Goal: Browse casually: Explore the website without a specific task or goal

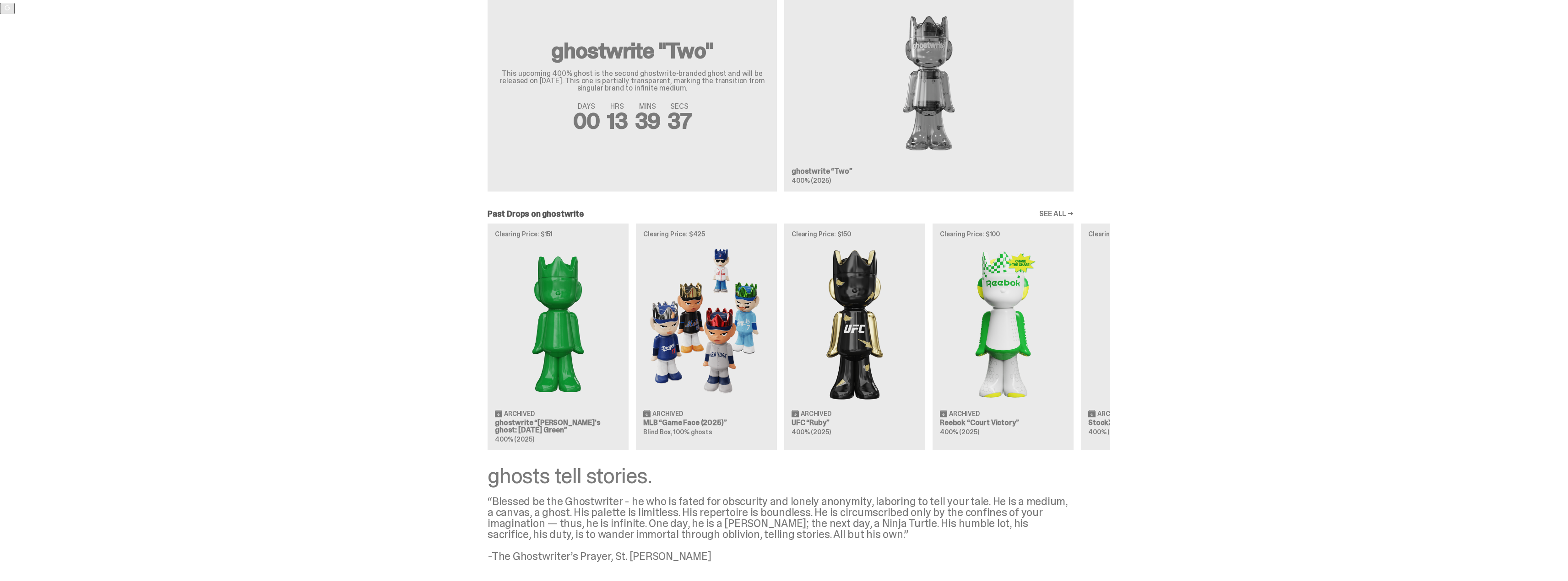
scroll to position [639, 0]
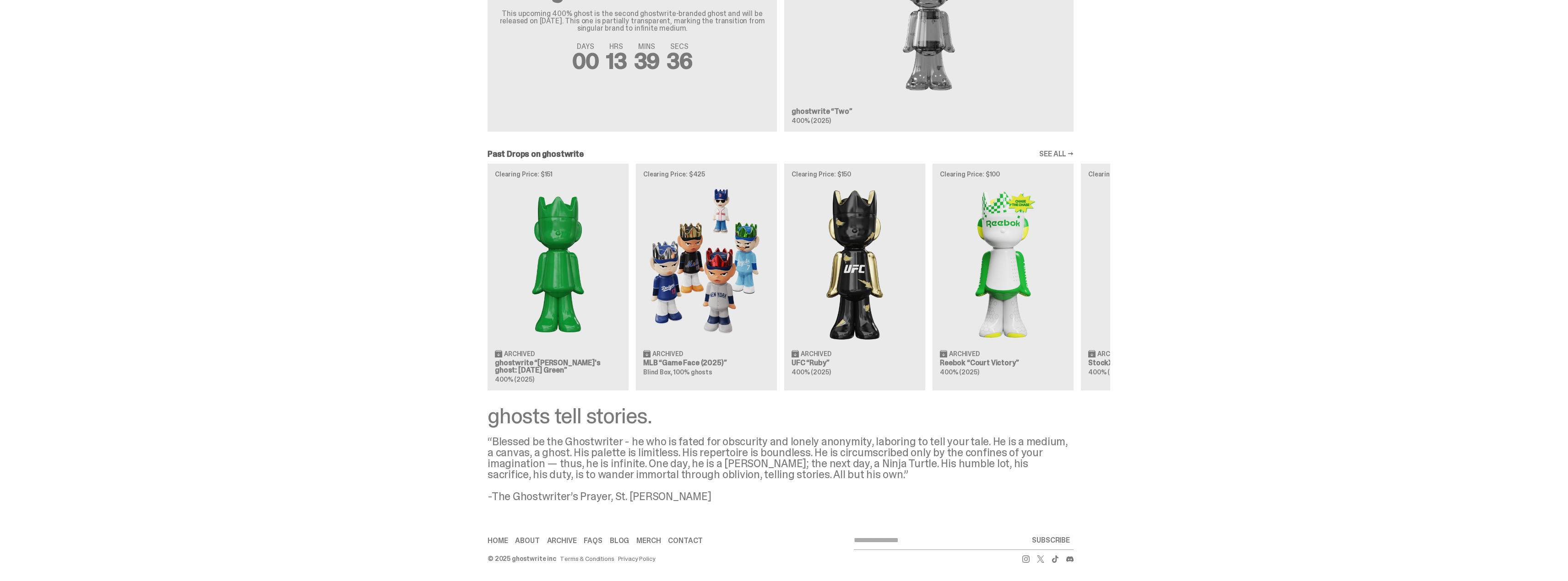
click at [681, 238] on div "Clearing Price: $151 Archived ghostwrite “[PERSON_NAME]'s ghost: [DATE] Green” …" at bounding box center [781, 276] width 660 height 227
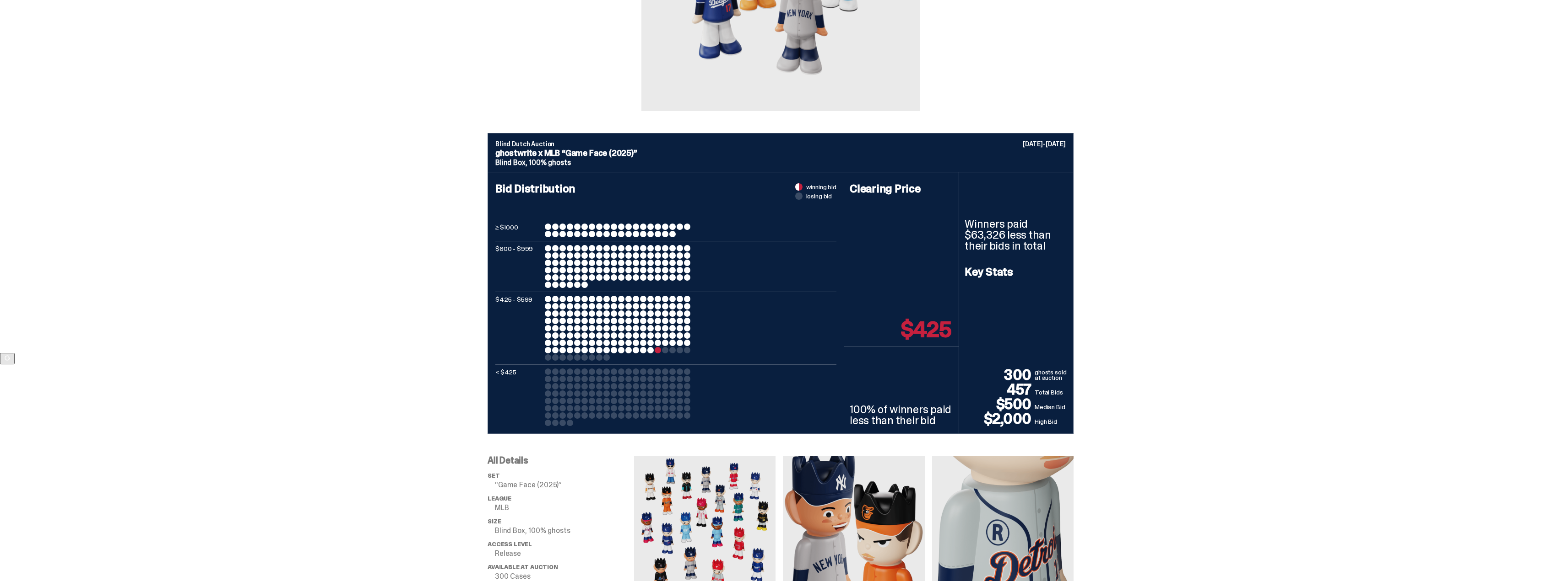
scroll to position [229, 0]
click at [753, 318] on div "$425 - $599" at bounding box center [665, 328] width 341 height 65
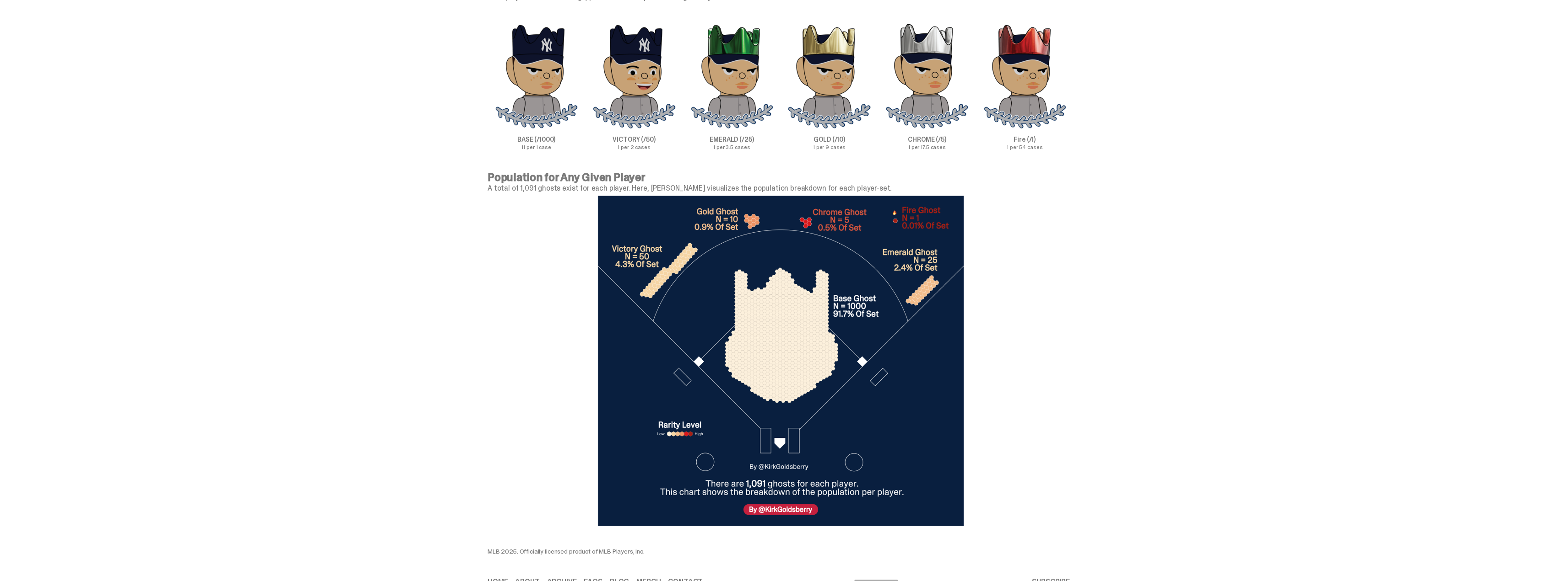
scroll to position [2921, 0]
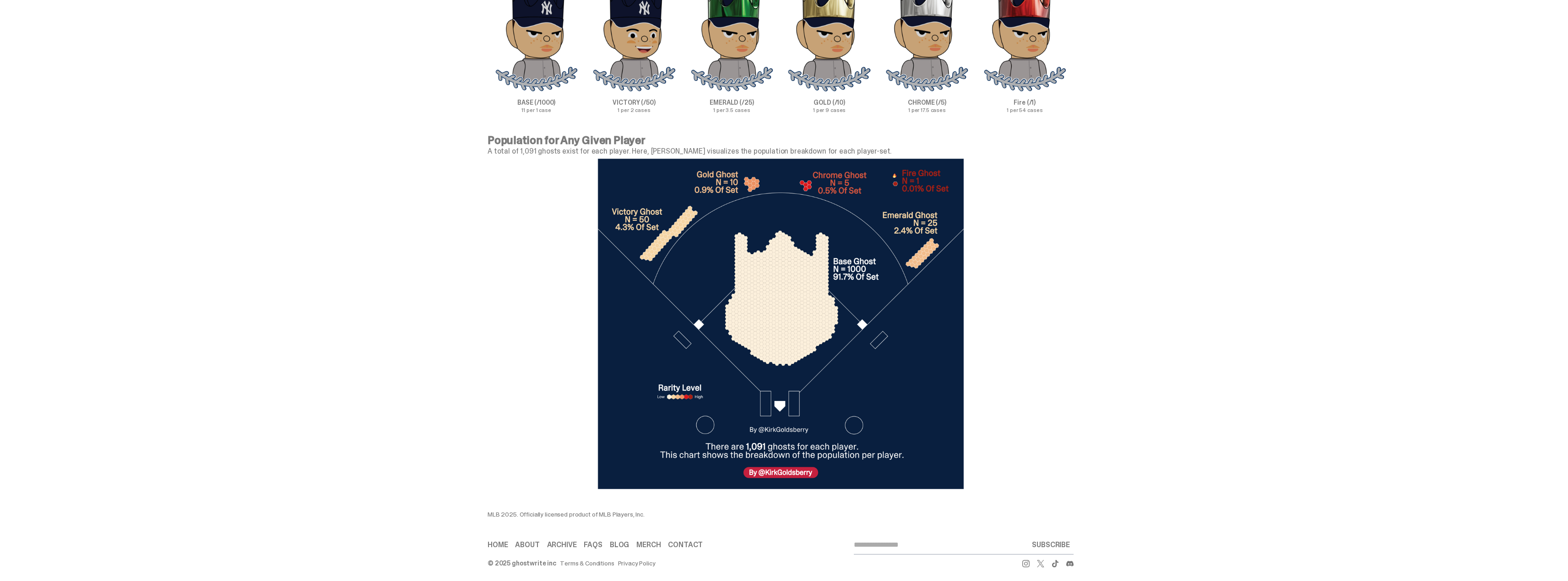
click at [1194, 310] on div "Population for Any Given Player A total of 1,091 ghosts exist for each player. …" at bounding box center [780, 314] width 1561 height 358
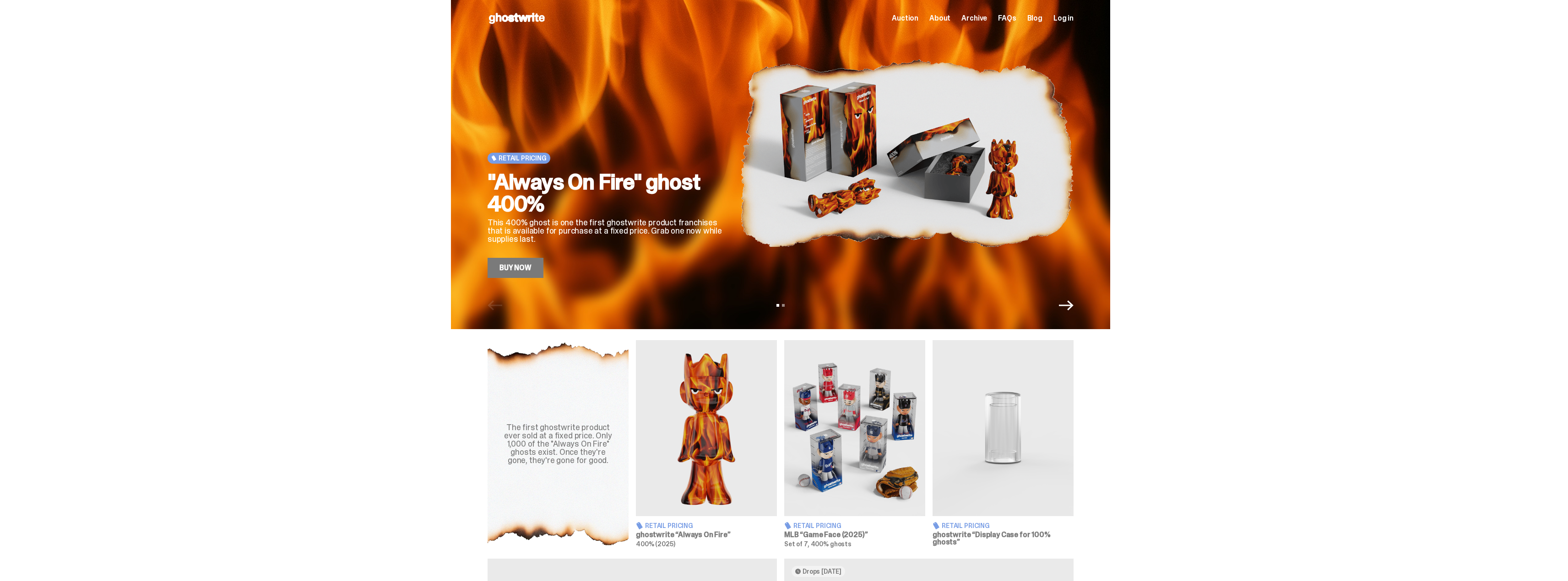
click at [1439, 223] on div "Retail Pricing "Always On Fire" ghost 400% This 400% ghost is one the first gho…" at bounding box center [780, 164] width 1561 height 330
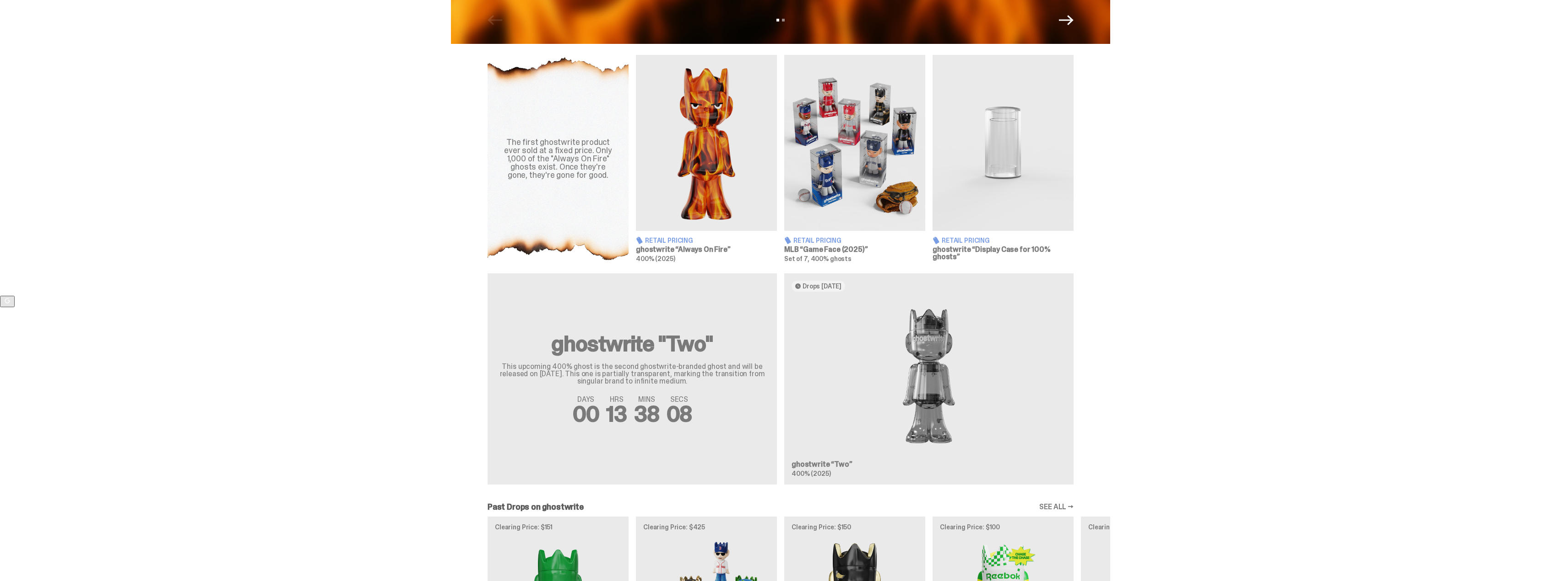
scroll to position [320, 0]
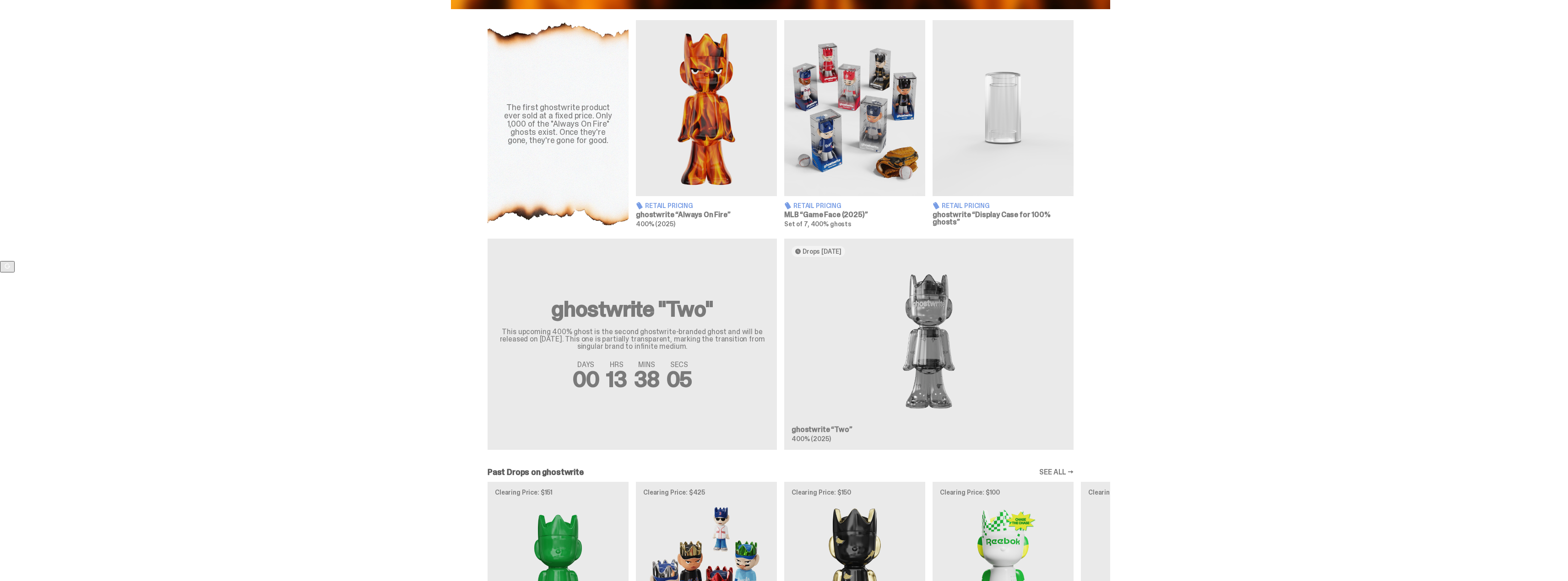
click at [830, 151] on img at bounding box center [854, 108] width 141 height 176
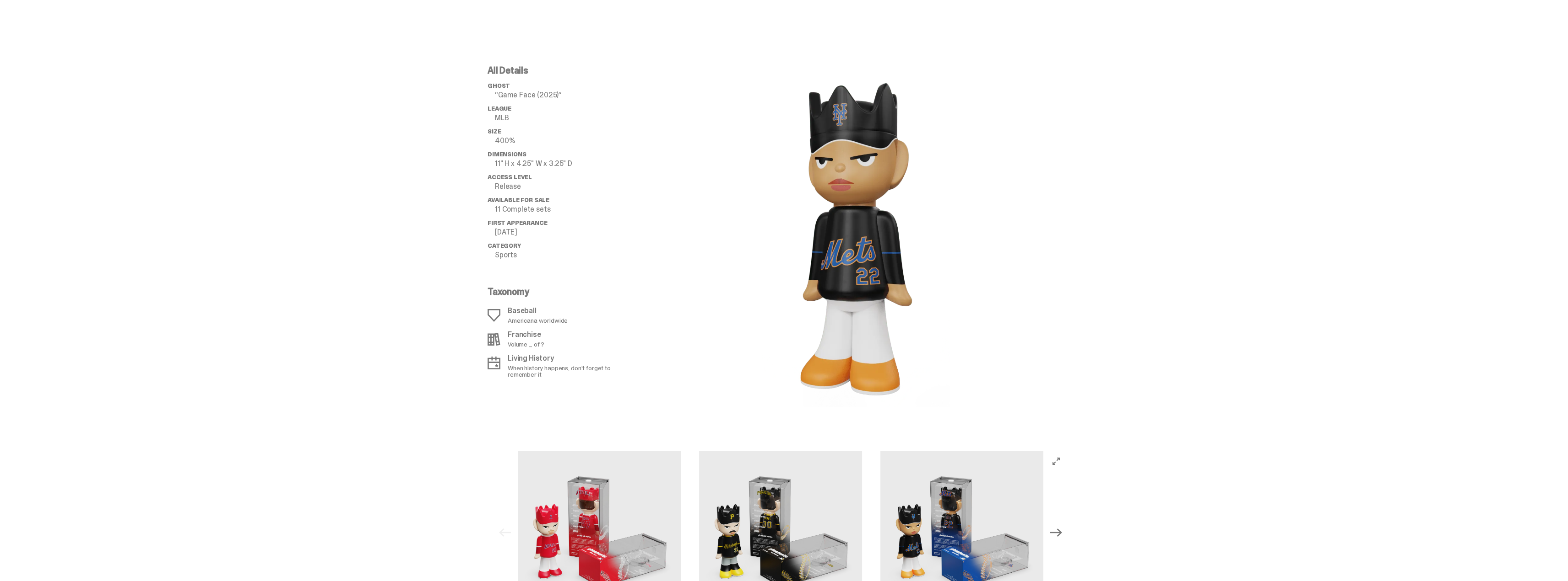
scroll to position [915, 0]
